Goal: Obtain resource: Obtain resource

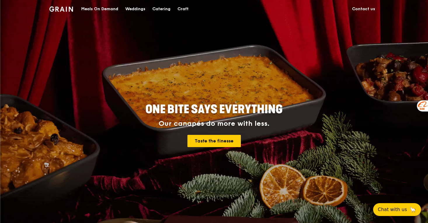
click at [163, 9] on div "Catering" at bounding box center [161, 9] width 18 height 18
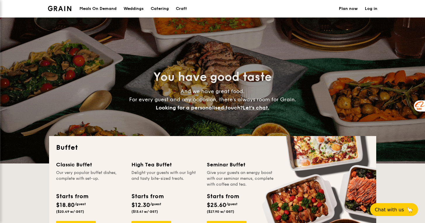
select select
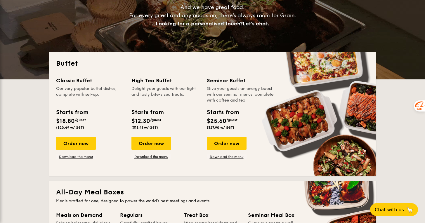
scroll to position [85, 0]
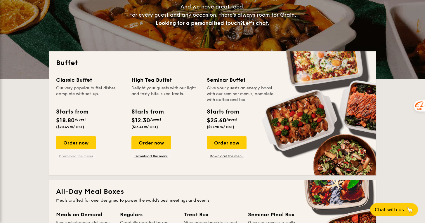
click at [79, 156] on link "Download the menu" at bounding box center [76, 156] width 40 height 5
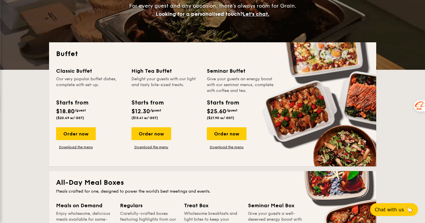
scroll to position [102, 0]
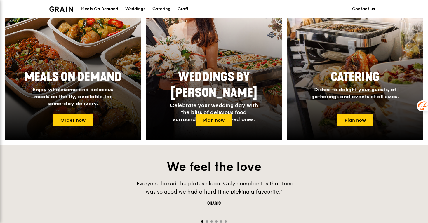
scroll to position [258, 0]
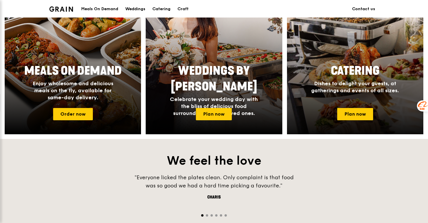
click at [379, 90] on span "Dishes to delight your guests, at gatherings and events of all sizes." at bounding box center [355, 86] width 88 height 13
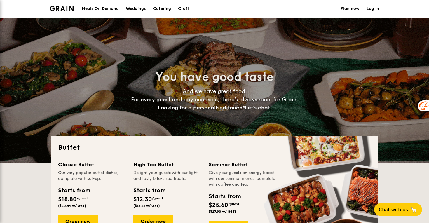
select select
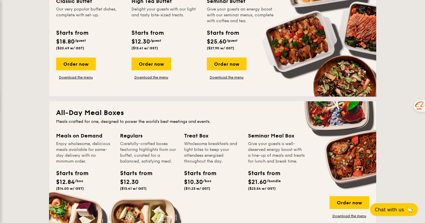
scroll to position [97, 0]
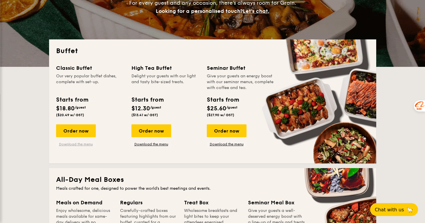
click at [81, 143] on link "Download the menu" at bounding box center [76, 144] width 40 height 5
